Goal: Information Seeking & Learning: Learn about a topic

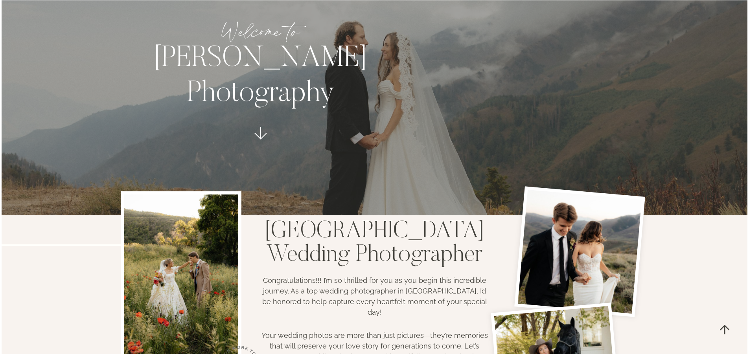
scroll to position [39, 0]
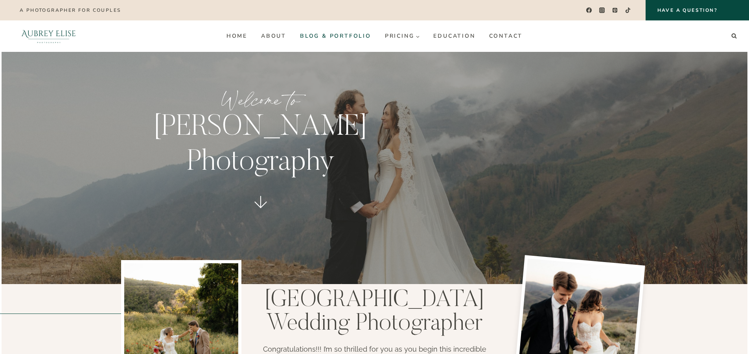
click at [364, 32] on link "Blog & Portfolio" at bounding box center [335, 36] width 85 height 13
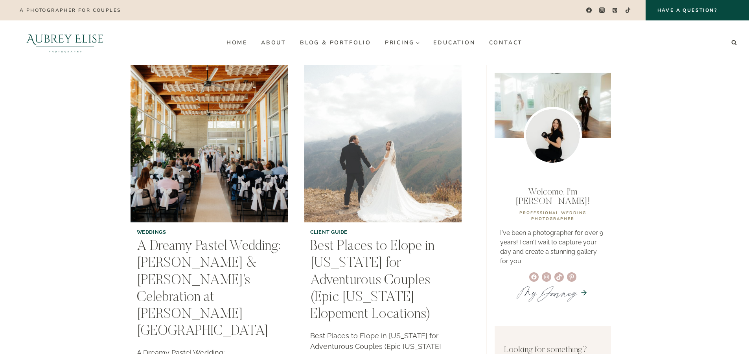
click at [438, 149] on img "Best Places to Elope in Utah for Adventurous Couples (Epic Utah Elopement Locat…" at bounding box center [382, 143] width 161 height 161
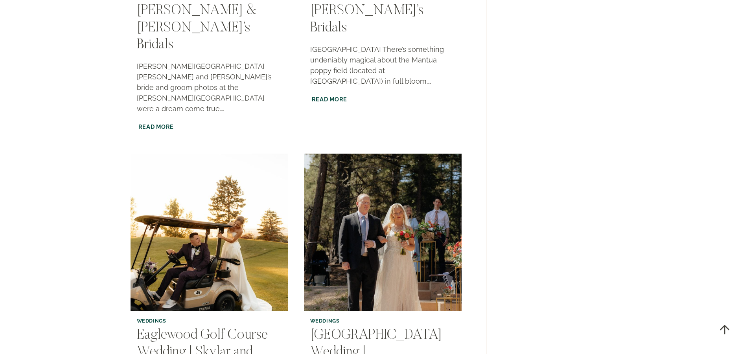
scroll to position [1376, 0]
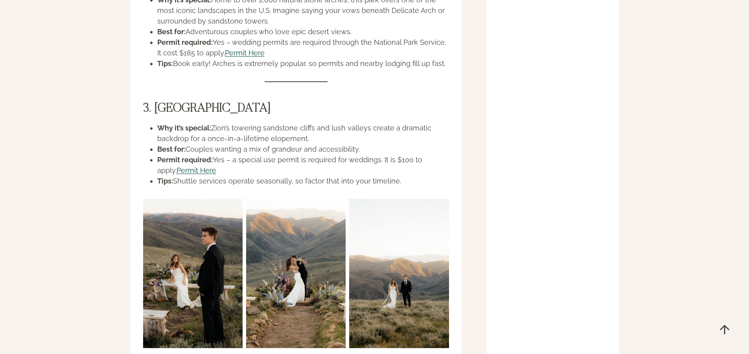
scroll to position [1140, 0]
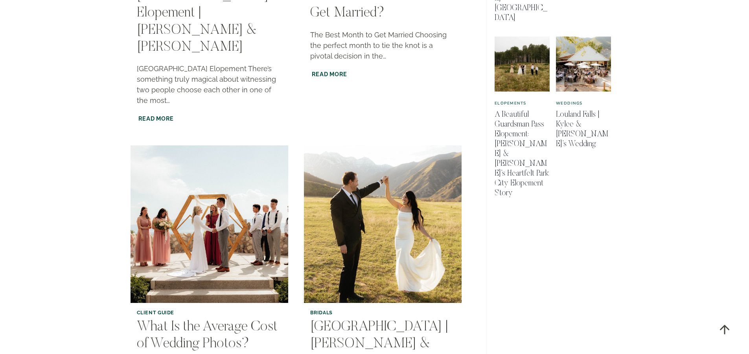
scroll to position [590, 0]
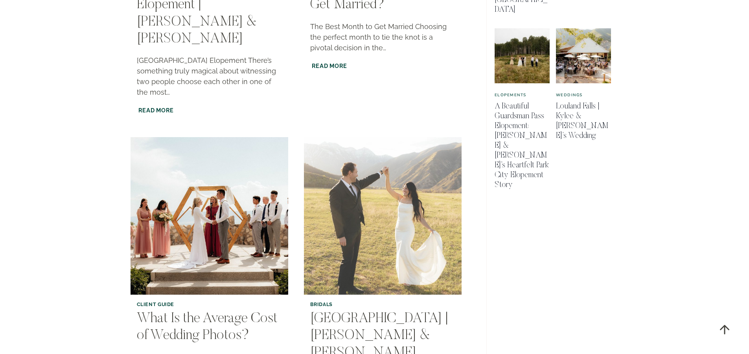
click at [428, 181] on img "Big Springs Park | Corissa & McKay’s Bridals" at bounding box center [382, 216] width 161 height 161
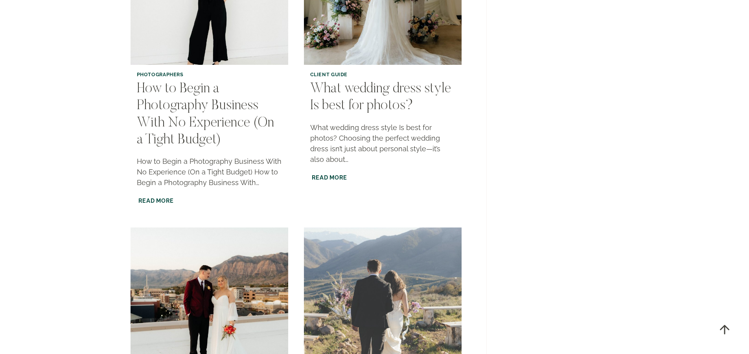
scroll to position [1298, 0]
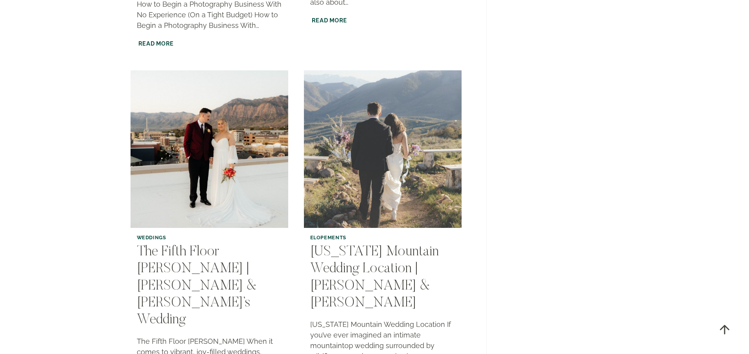
click at [407, 112] on img "Utah Mountain Wedding Location | Johnnie & Jared" at bounding box center [382, 149] width 161 height 161
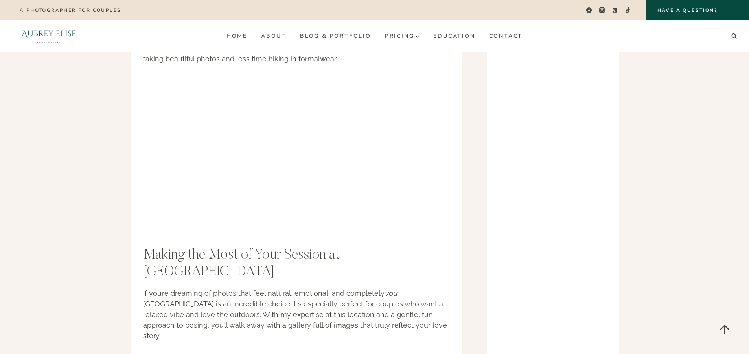
scroll to position [1101, 0]
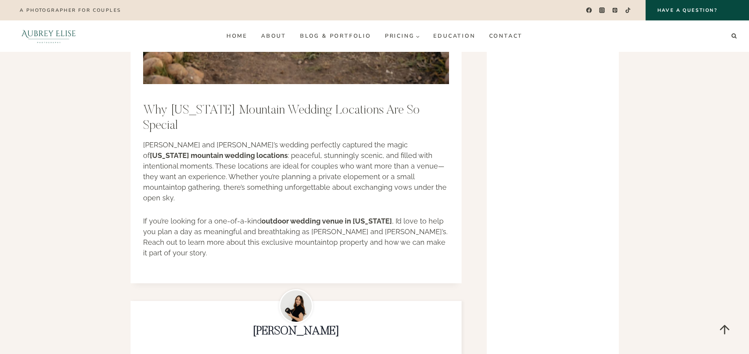
scroll to position [2478, 0]
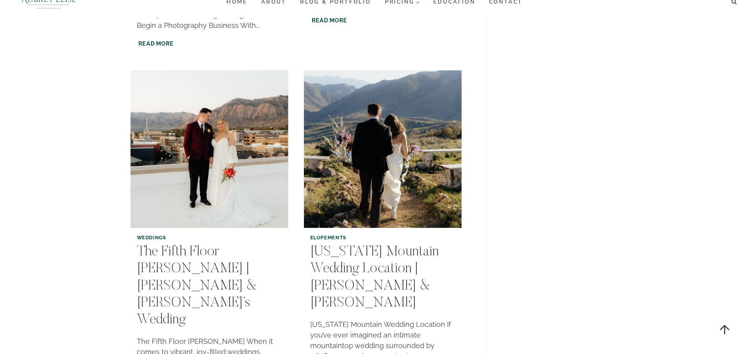
scroll to position [1298, 0]
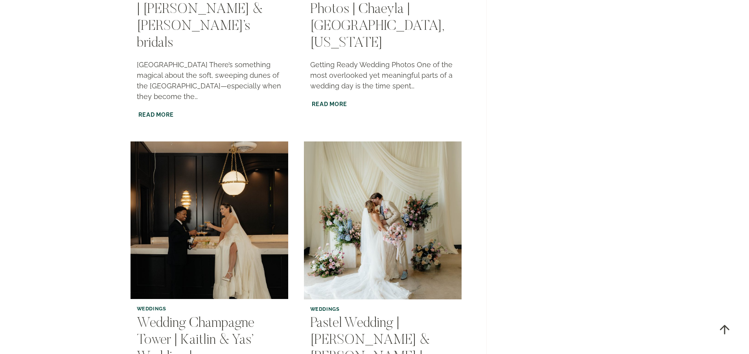
scroll to position [1337, 0]
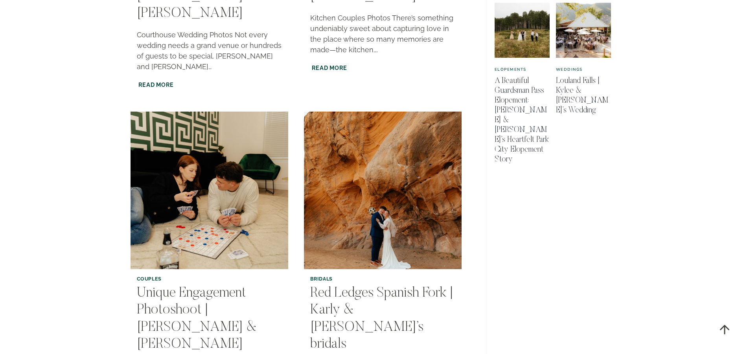
scroll to position [669, 0]
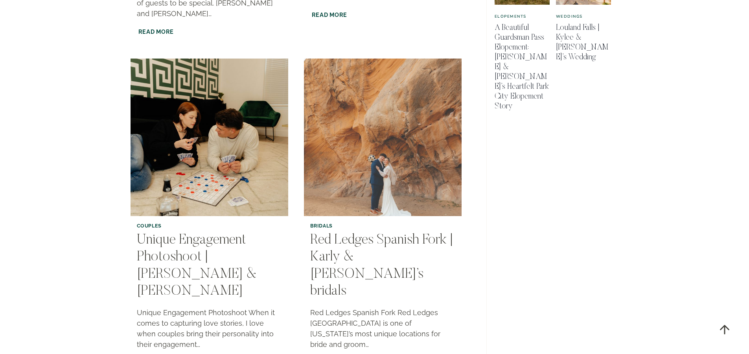
click at [387, 68] on img "Red Ledges Spanish Fork | Karly & Inoke’s bridals" at bounding box center [382, 137] width 161 height 161
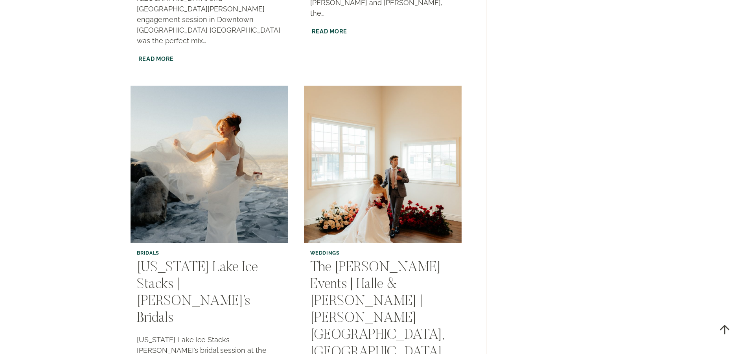
scroll to position [1416, 0]
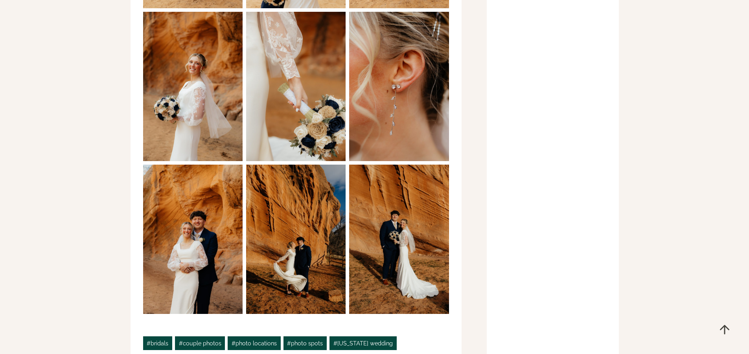
scroll to position [2006, 0]
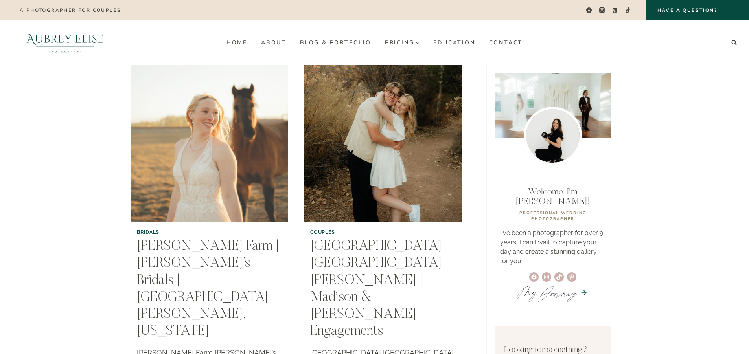
click at [209, 170] on img "Seegmiller Farm | Madison’s Bridals | St George, Utah" at bounding box center [209, 143] width 161 height 161
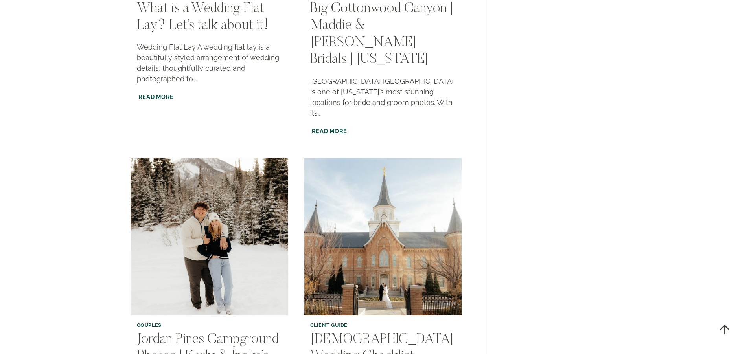
scroll to position [1023, 0]
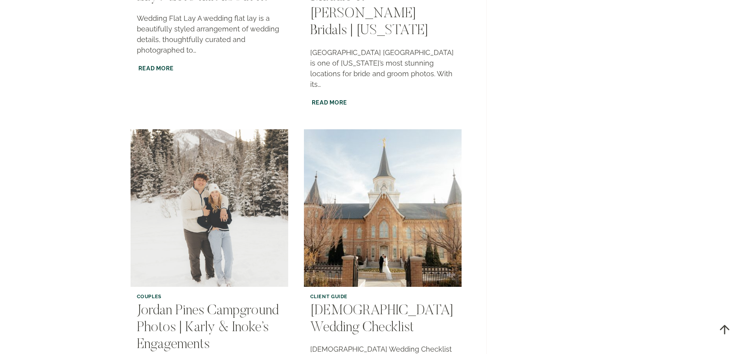
click at [246, 128] on img "Jordan Pines Campground Photos | Karly & Inoke’s Engagements" at bounding box center [209, 208] width 161 height 161
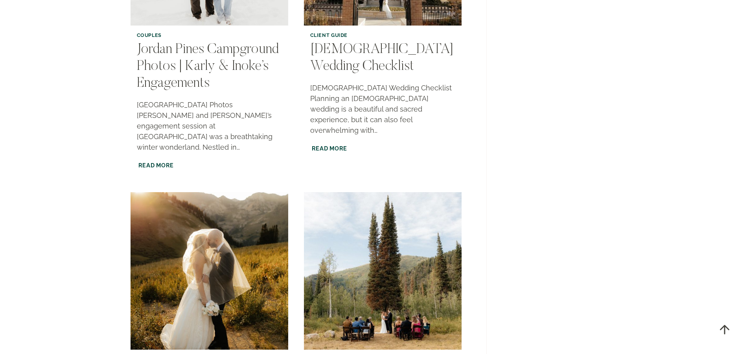
scroll to position [1298, 0]
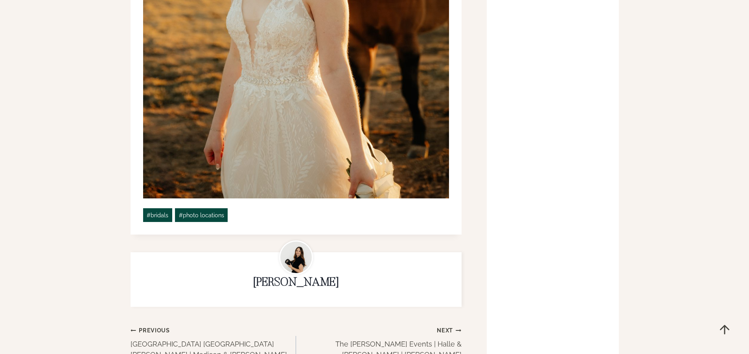
scroll to position [1376, 0]
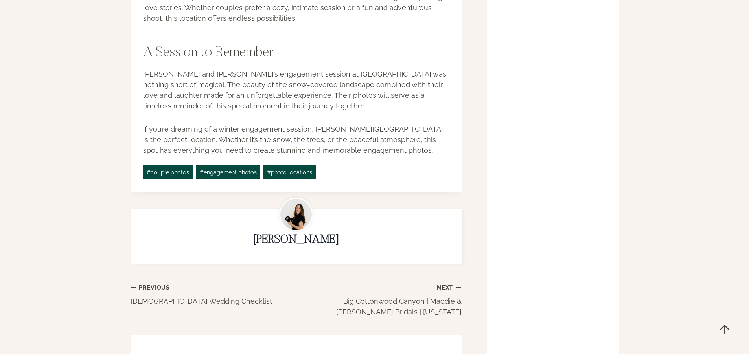
scroll to position [1337, 0]
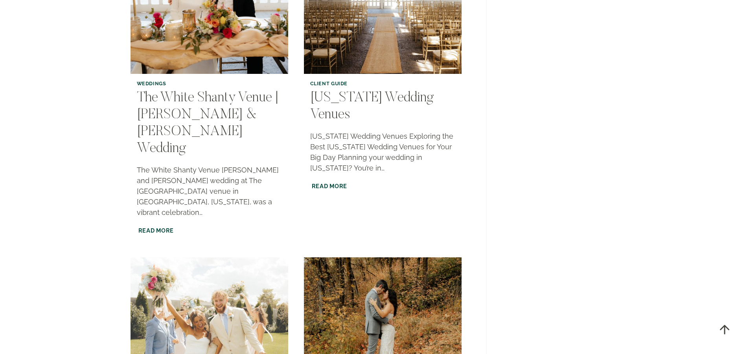
scroll to position [1258, 0]
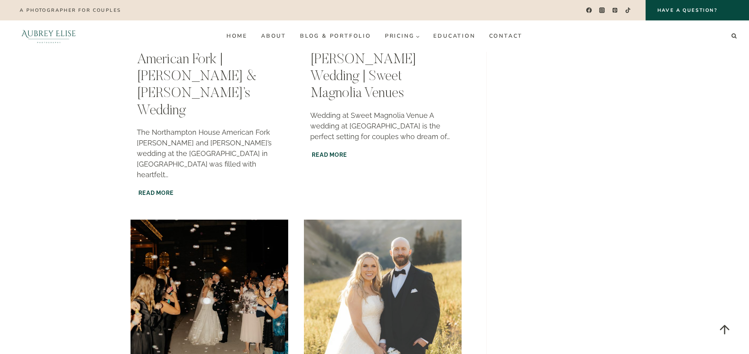
scroll to position [1258, 0]
click at [359, 219] on img "Albion Basin | Clara & Josh’s Bridals" at bounding box center [382, 299] width 161 height 161
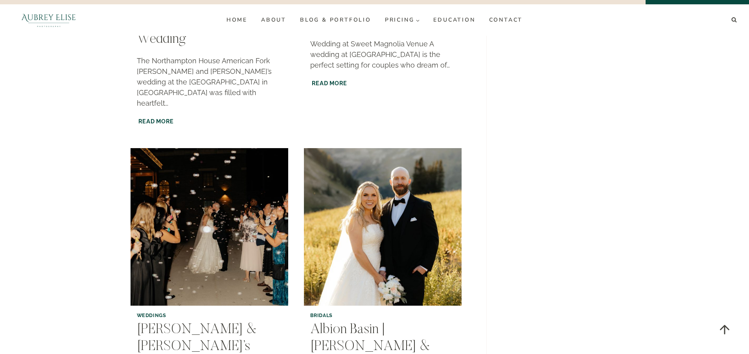
scroll to position [1455, 0]
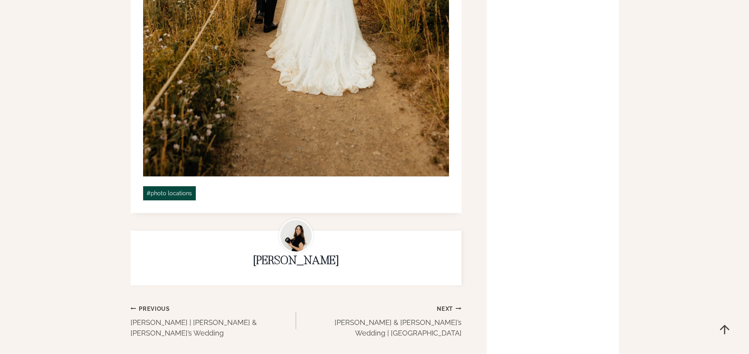
scroll to position [2045, 0]
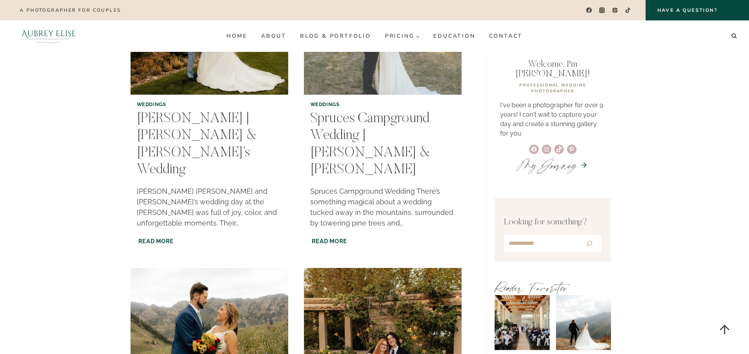
scroll to position [39, 0]
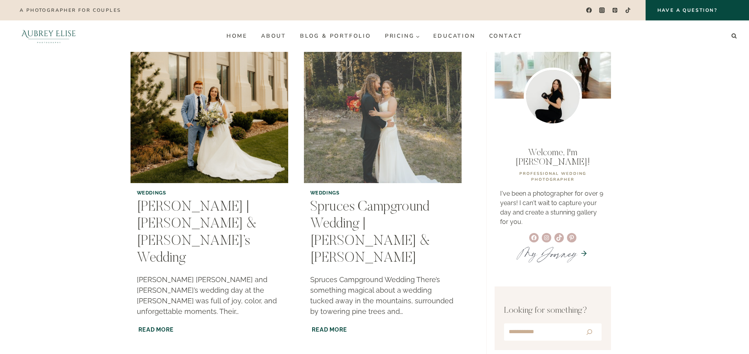
click at [412, 121] on img "Spruces Campground Wedding | Morgan & Ray" at bounding box center [382, 104] width 161 height 161
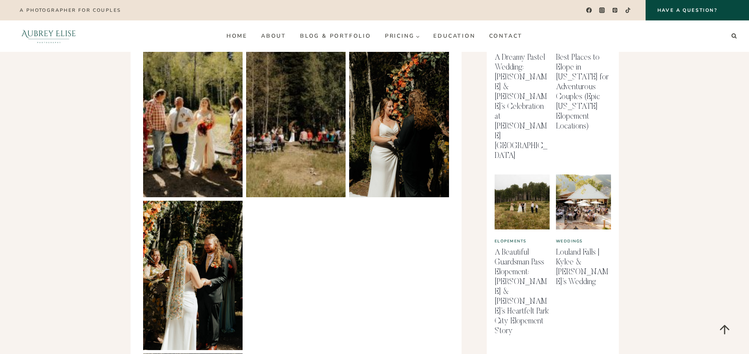
scroll to position [393, 0]
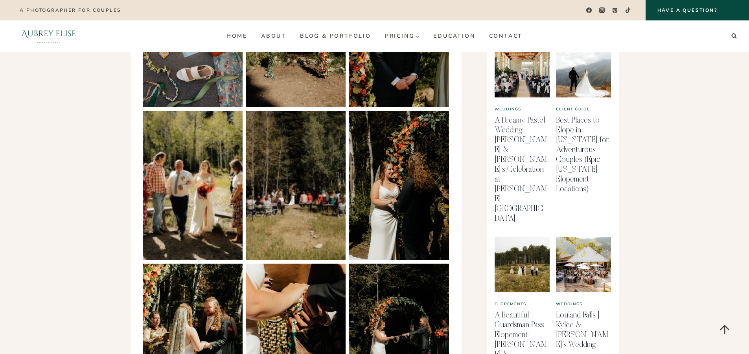
click at [291, 197] on img at bounding box center [295, 185] width 99 height 149
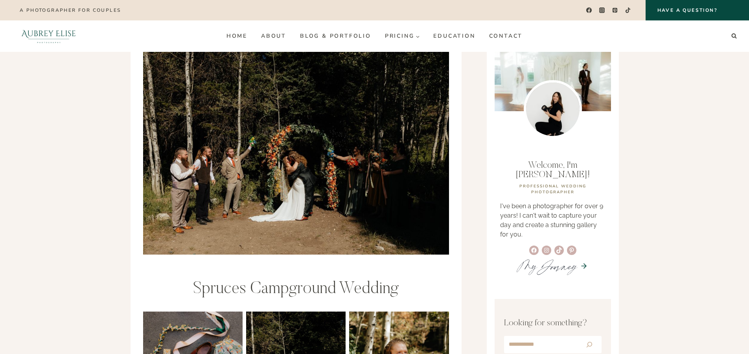
scroll to position [0, 0]
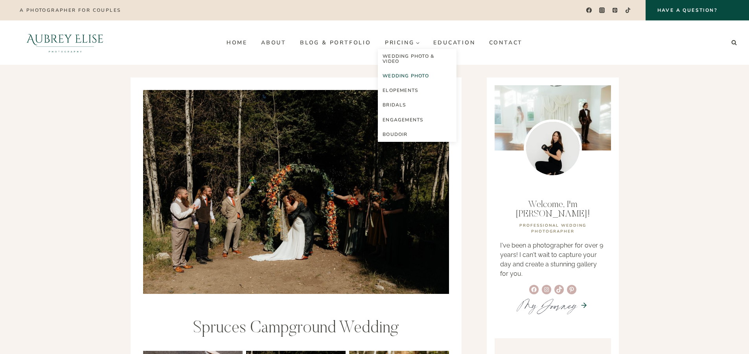
click at [411, 76] on link "Wedding Photo" at bounding box center [417, 76] width 79 height 15
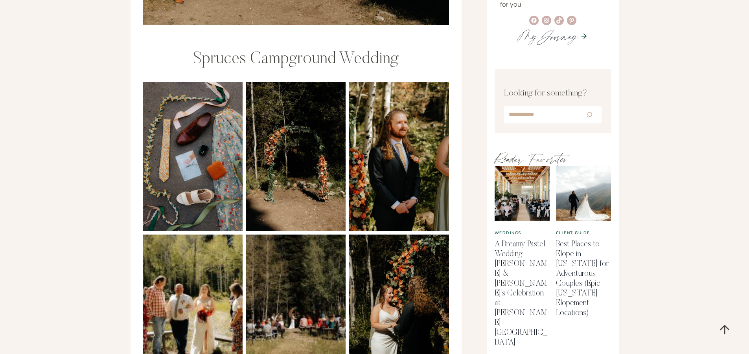
scroll to position [275, 0]
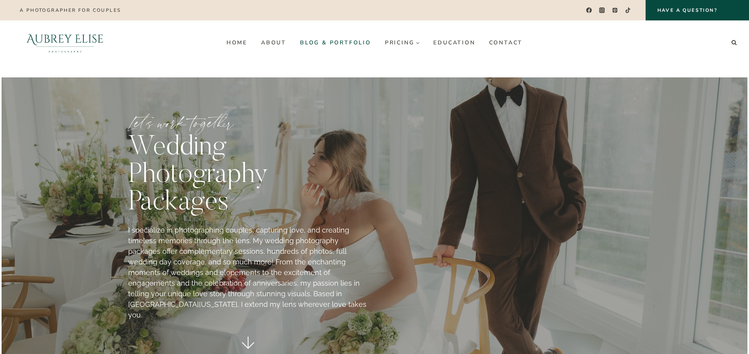
click at [319, 48] on link "Blog & Portfolio" at bounding box center [335, 42] width 85 height 13
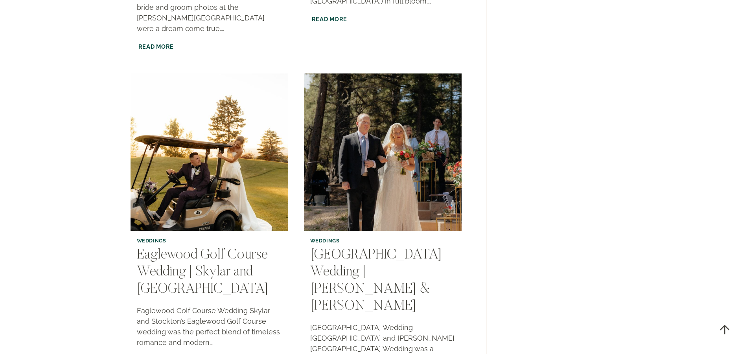
scroll to position [1534, 0]
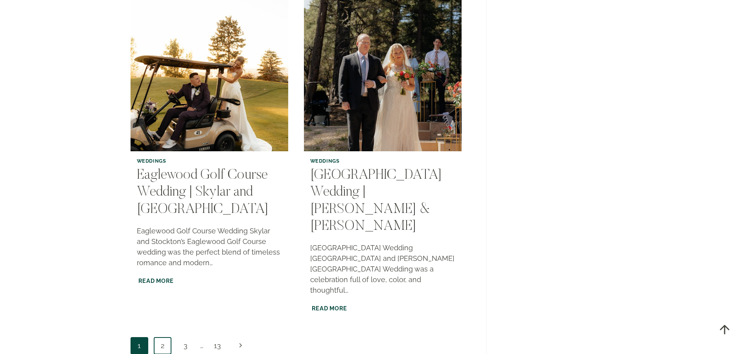
click at [155, 337] on link "2" at bounding box center [163, 346] width 18 height 18
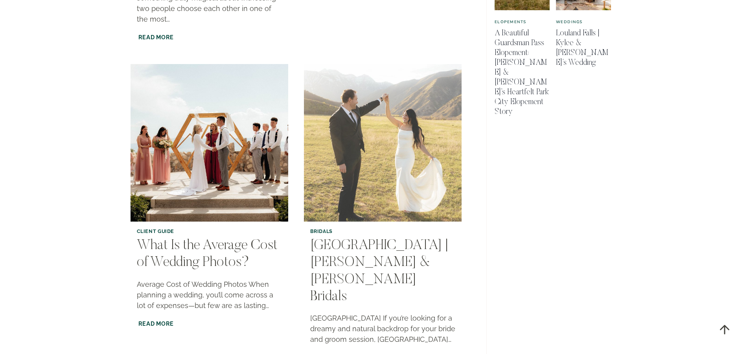
scroll to position [669, 0]
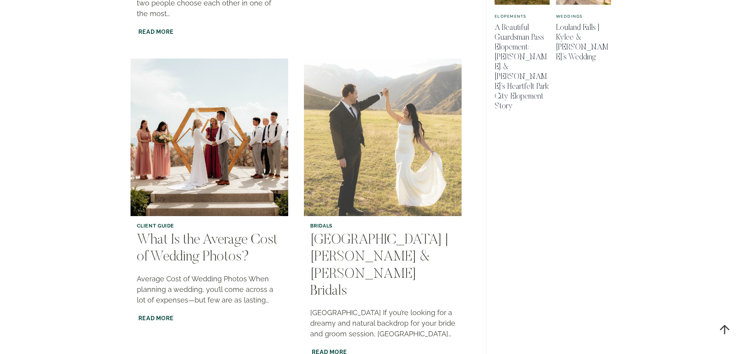
click at [396, 83] on img "Big Springs Park | Corissa & McKay’s Bridals" at bounding box center [382, 137] width 161 height 161
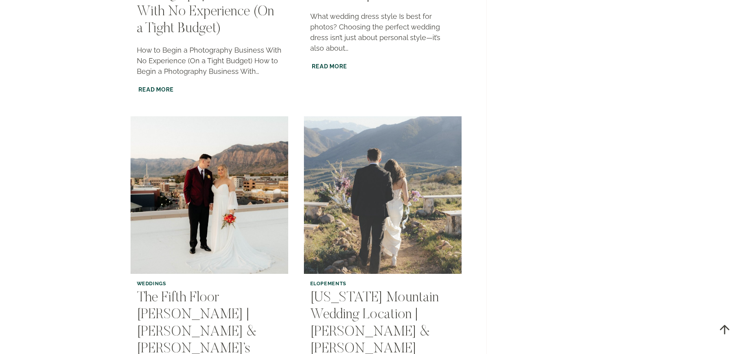
scroll to position [1258, 0]
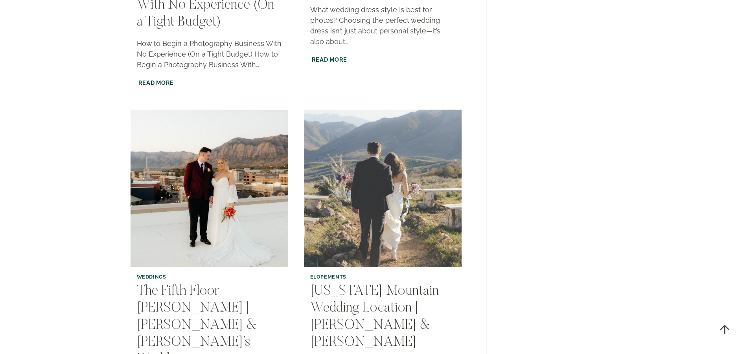
click at [379, 145] on img "Utah Mountain Wedding Location | Johnnie & Jared" at bounding box center [382, 188] width 161 height 161
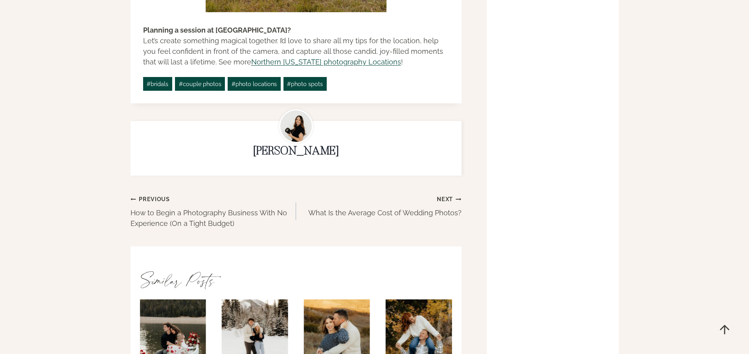
scroll to position [1809, 0]
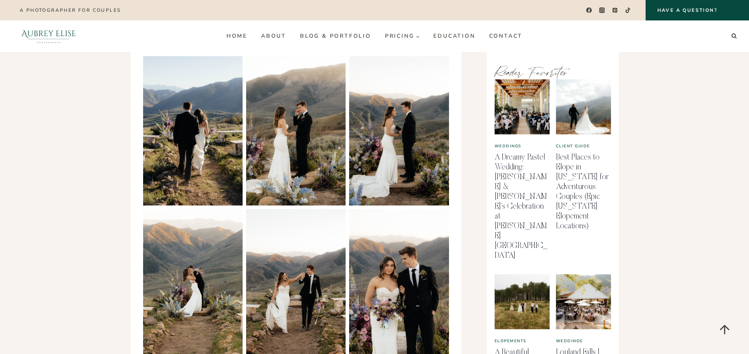
scroll to position [393, 0]
